Goal: Check status

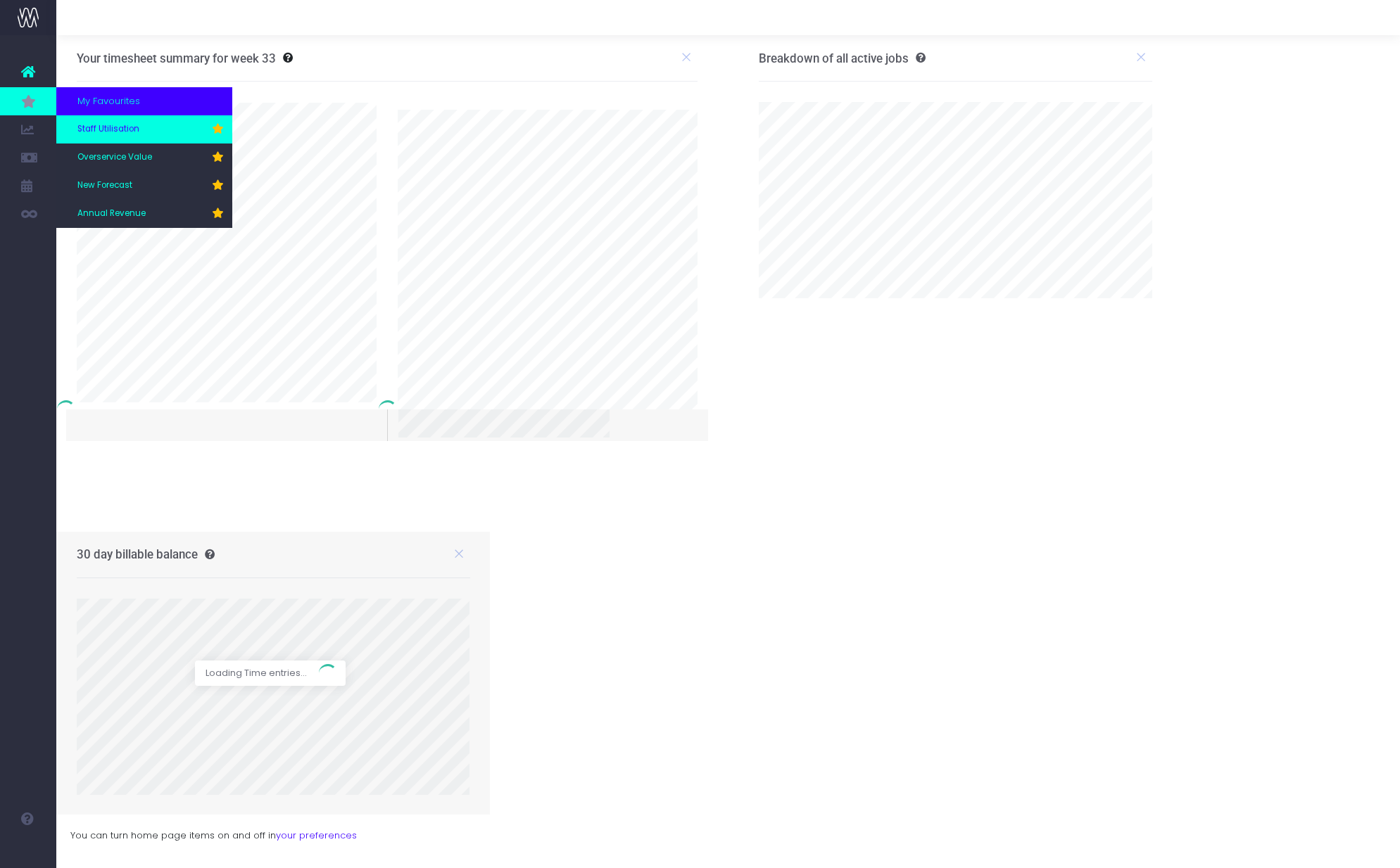
click at [158, 132] on link "Staff Utilisation" at bounding box center [144, 129] width 176 height 28
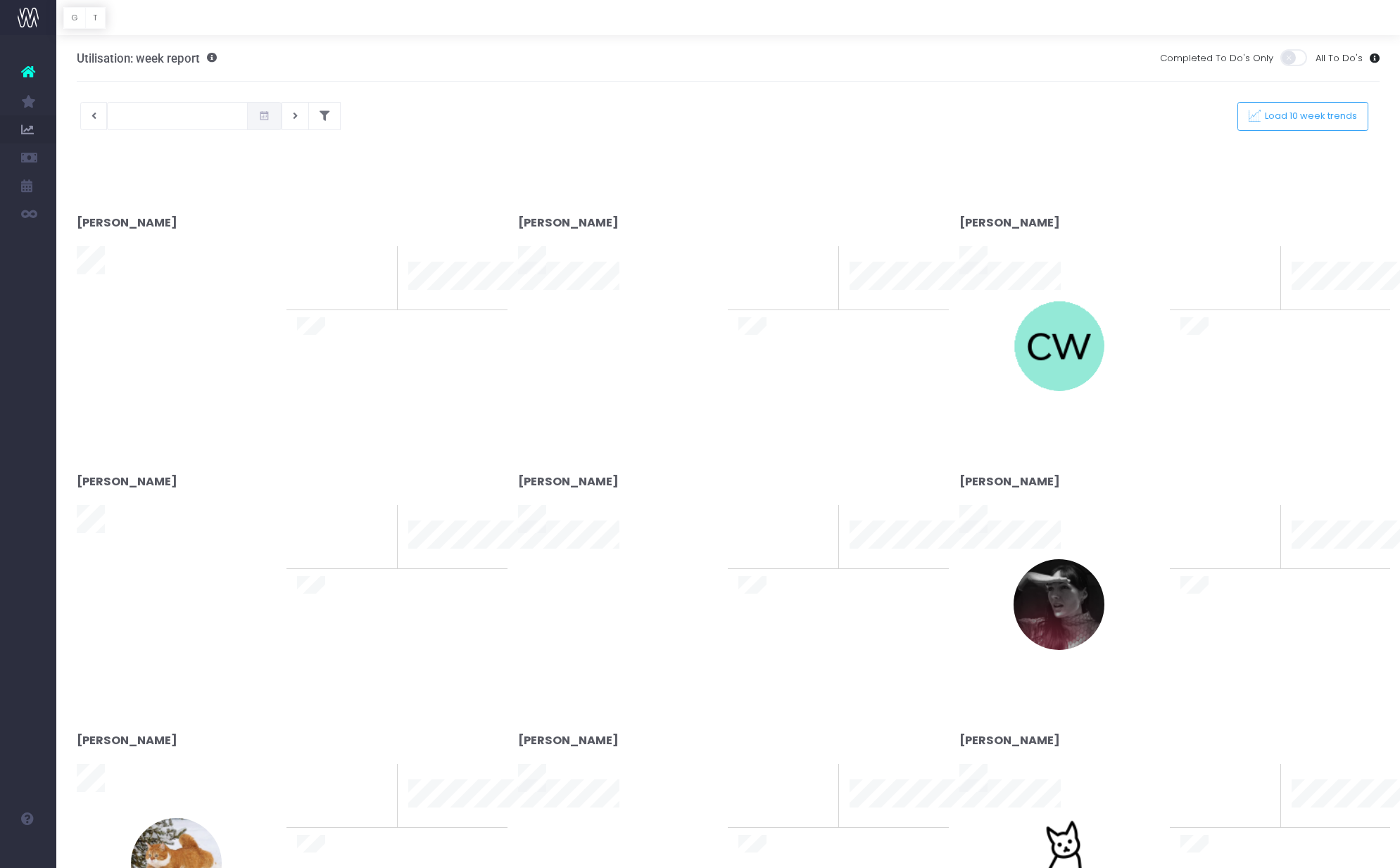
type input "[DATE]"
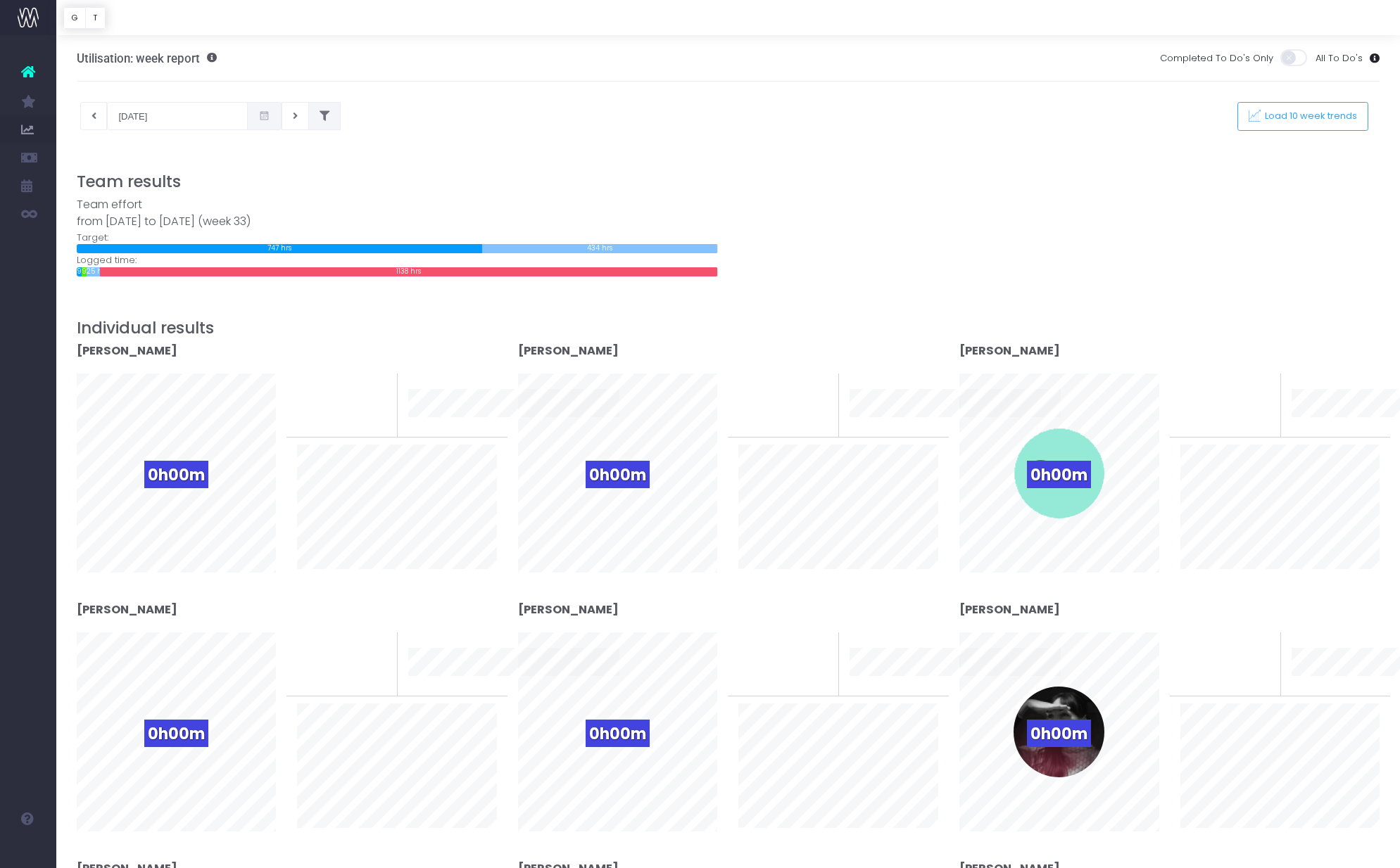
click at [308, 122] on button at bounding box center [324, 116] width 33 height 28
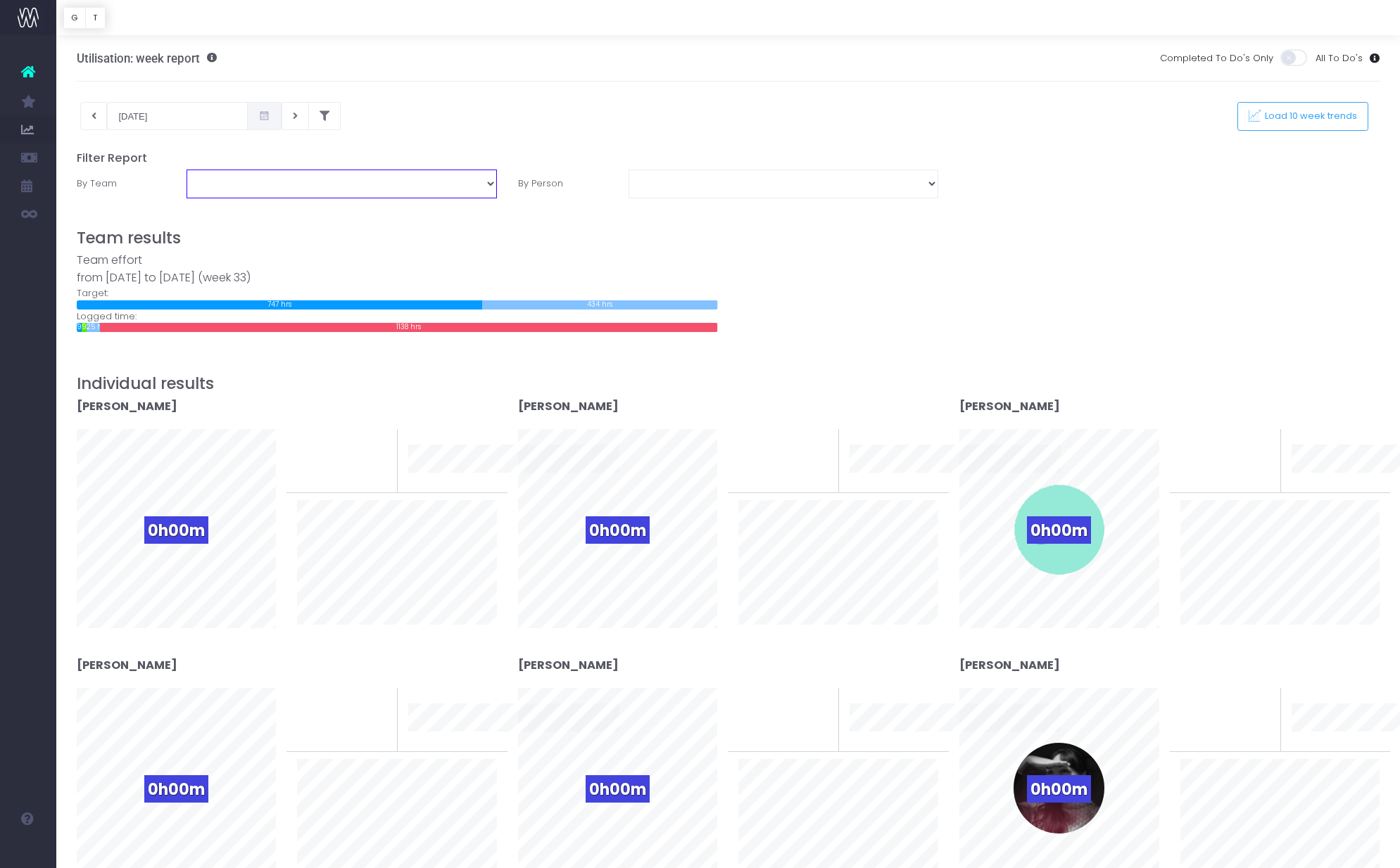
click at [462, 184] on select "Business Administration Creative Strategy and Production Development Film Marke…" at bounding box center [341, 183] width 310 height 28
select select "Project Management"
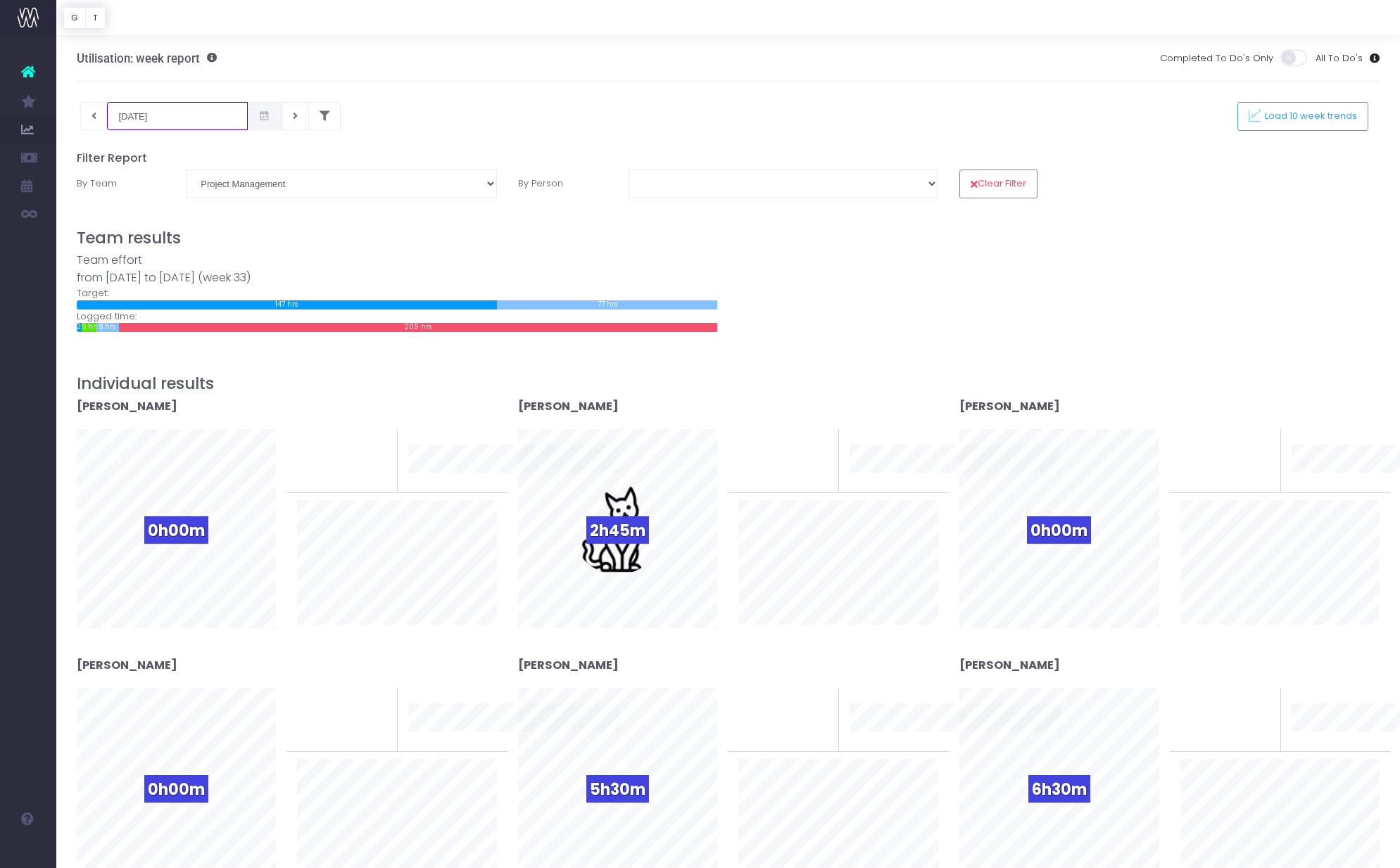
click at [174, 121] on input "[DATE]" at bounding box center [177, 116] width 141 height 28
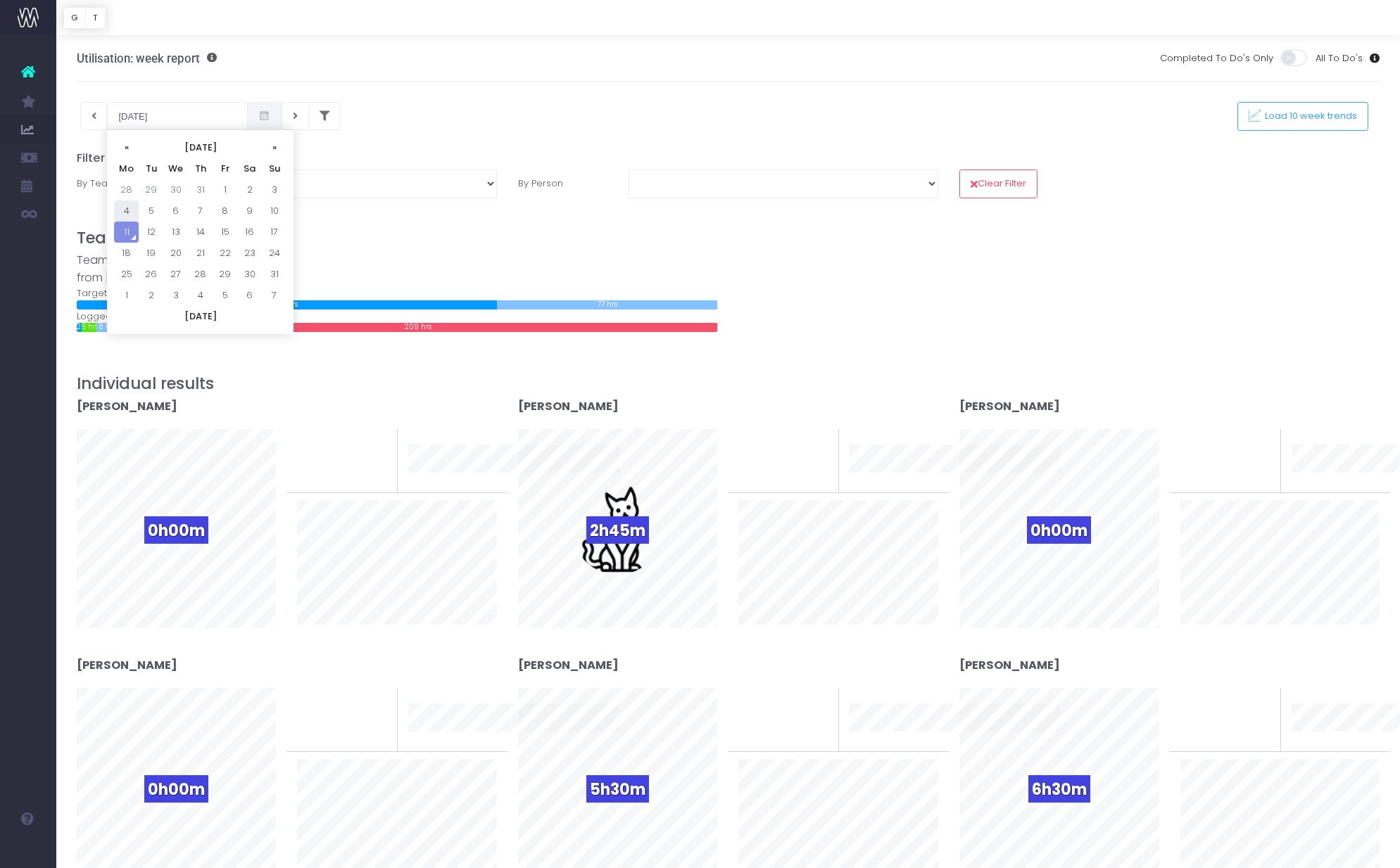
click at [124, 211] on td "4" at bounding box center [126, 211] width 24 height 21
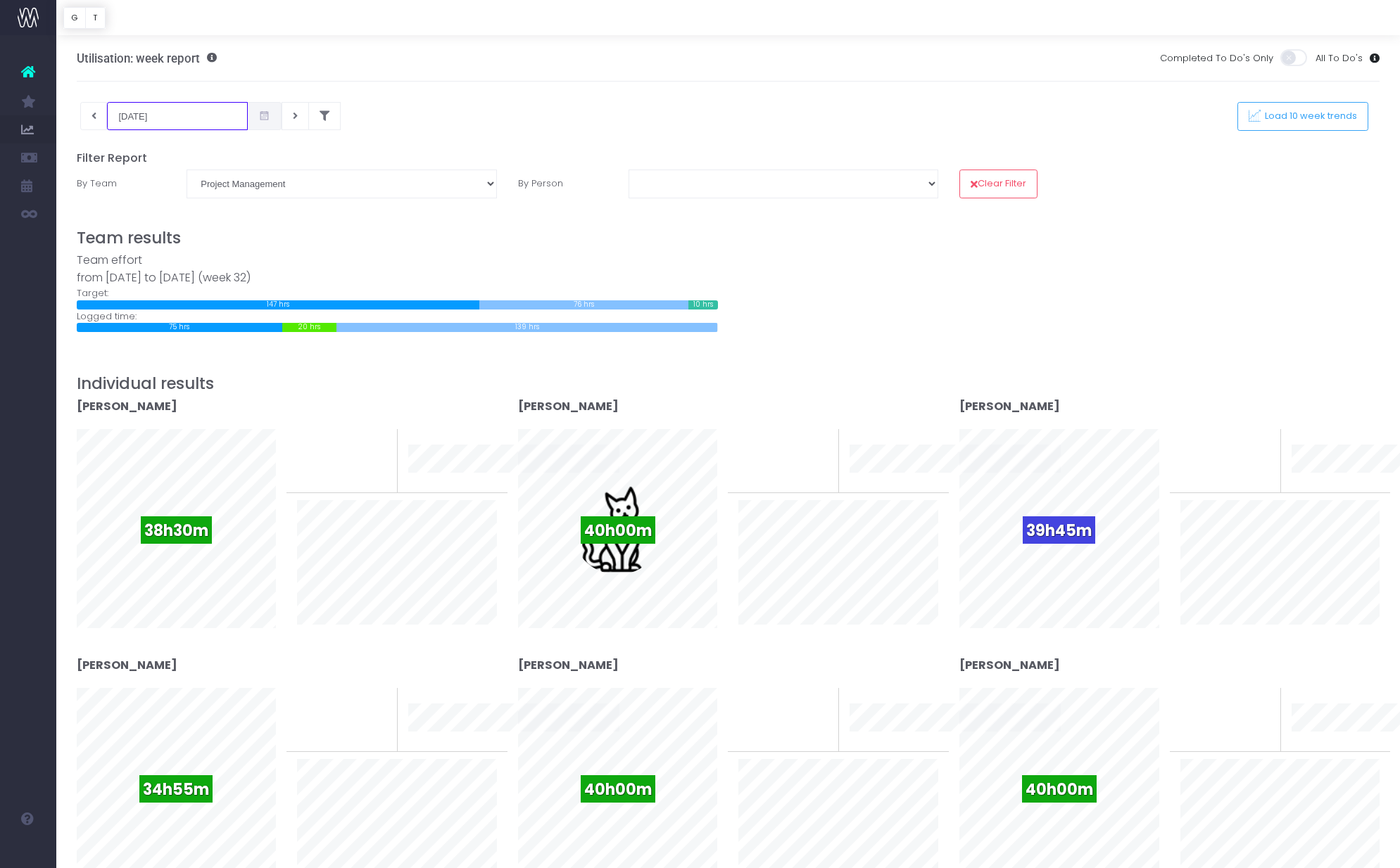
click at [179, 125] on input "[DATE]" at bounding box center [177, 116] width 141 height 28
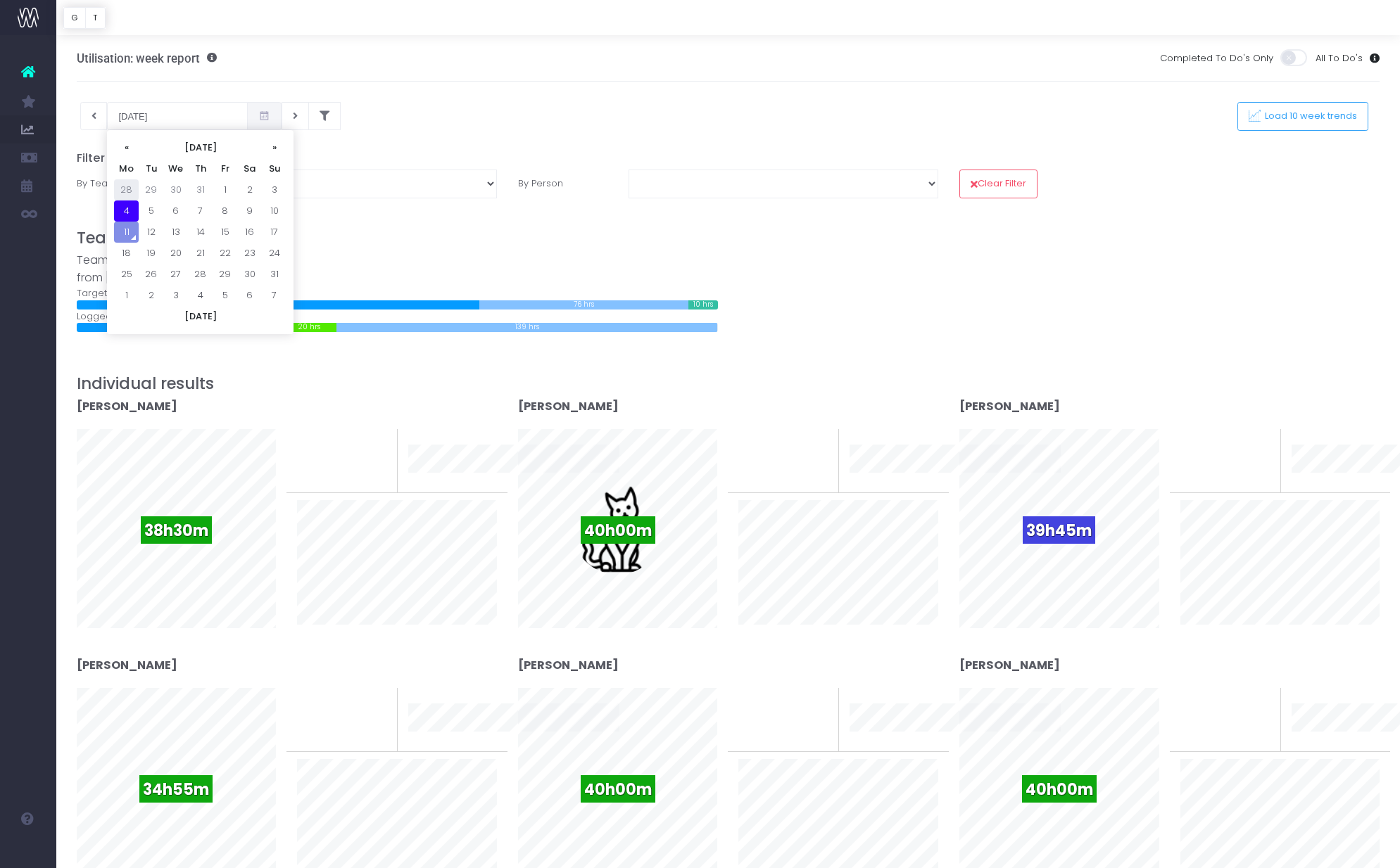
click at [129, 183] on td "28" at bounding box center [126, 190] width 24 height 21
type input "[DATE]"
